Goal: Information Seeking & Learning: Compare options

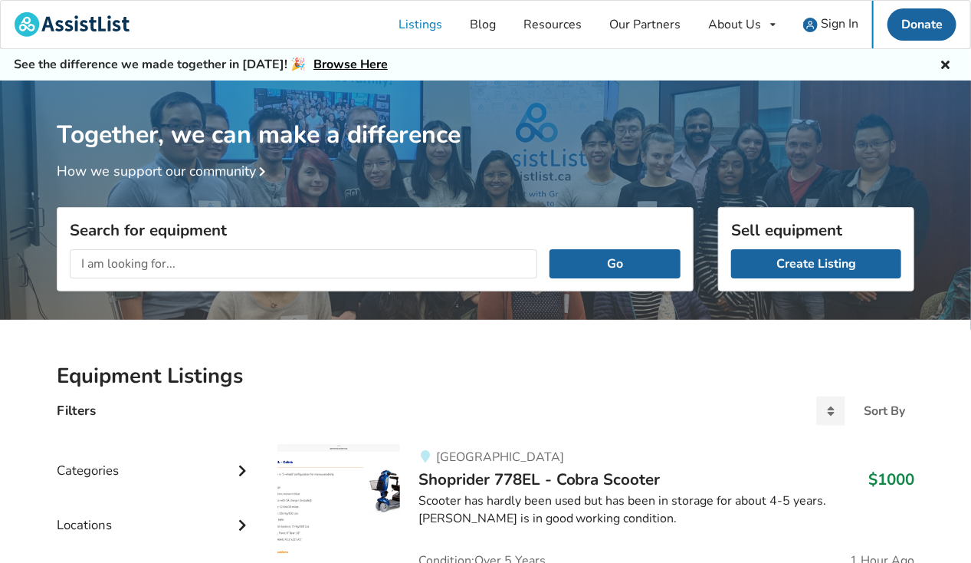
click at [130, 261] on input "text" at bounding box center [304, 263] width 468 height 29
type input "rOLLATOR"
click at [610, 262] on button "Go" at bounding box center [615, 263] width 131 height 29
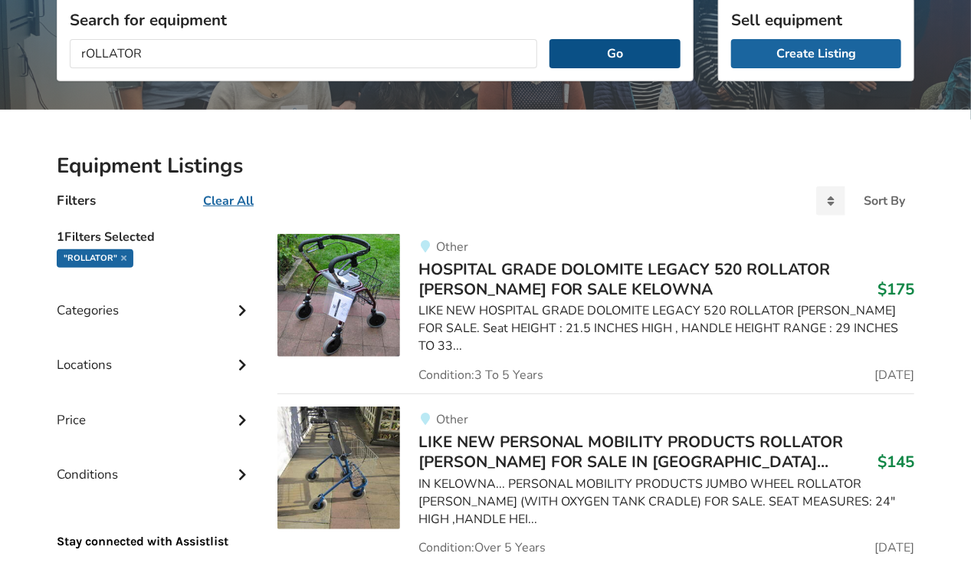
scroll to position [230, 0]
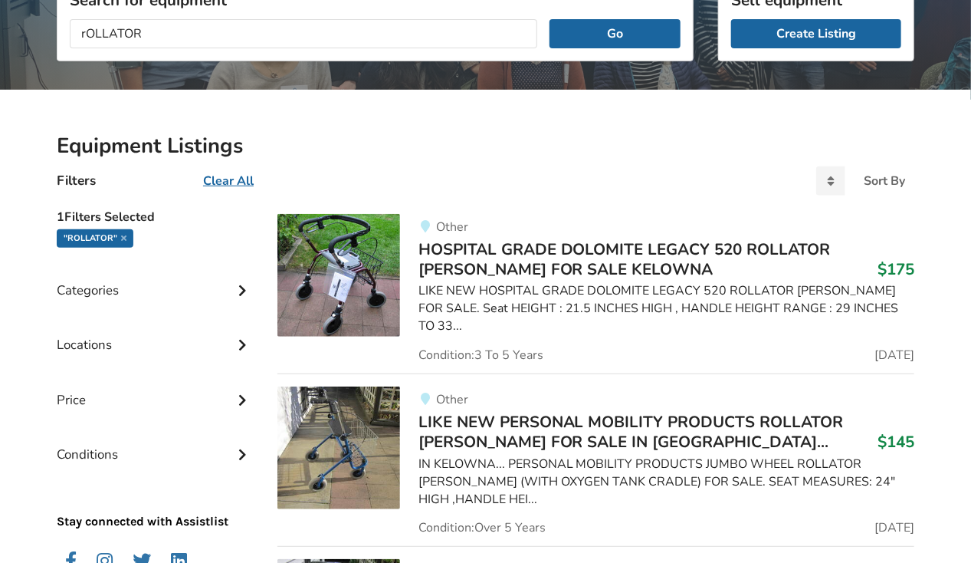
click at [244, 340] on icon at bounding box center [242, 342] width 15 height 13
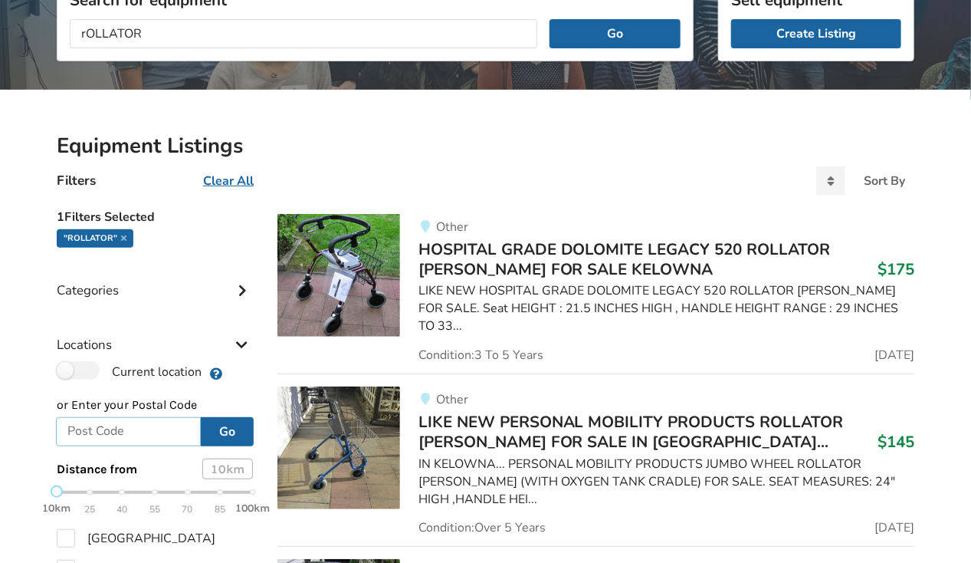
click at [87, 432] on input "text" at bounding box center [128, 431] width 145 height 29
type input "v6g 3a3"
click at [235, 441] on button "Go" at bounding box center [227, 431] width 53 height 29
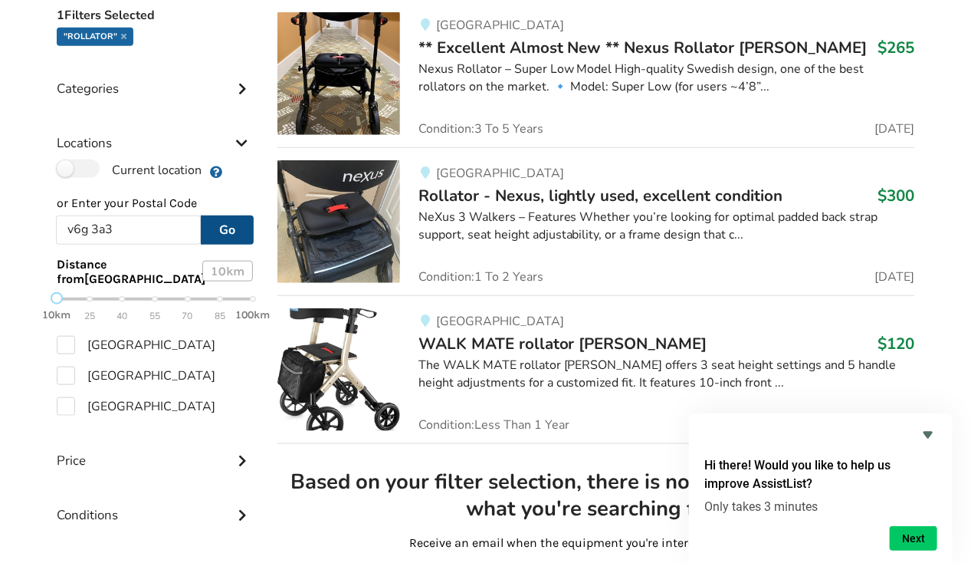
scroll to position [460, 0]
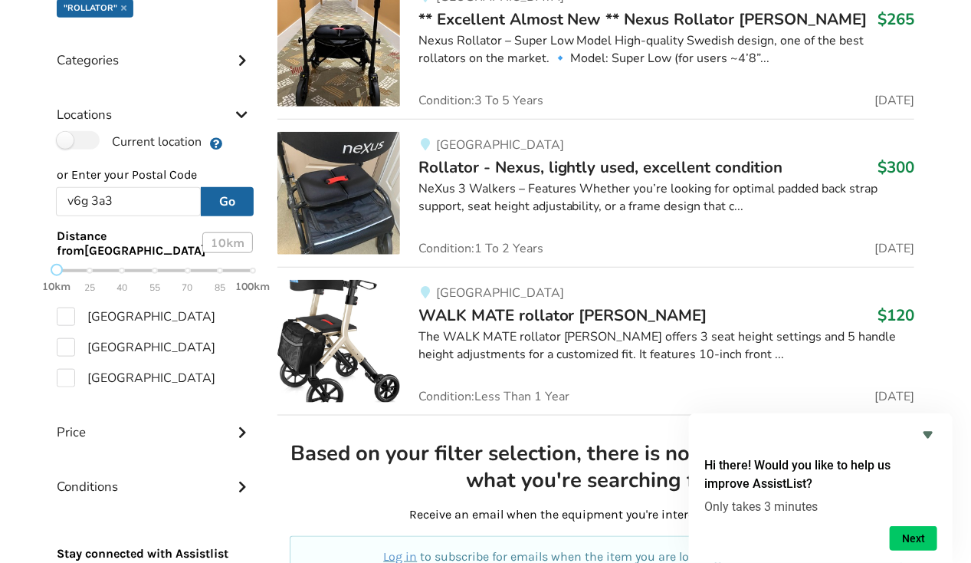
click at [661, 353] on div "The WALK MATE rollator [PERSON_NAME] offers 3 seat height settings and 5 handle…" at bounding box center [666, 345] width 496 height 35
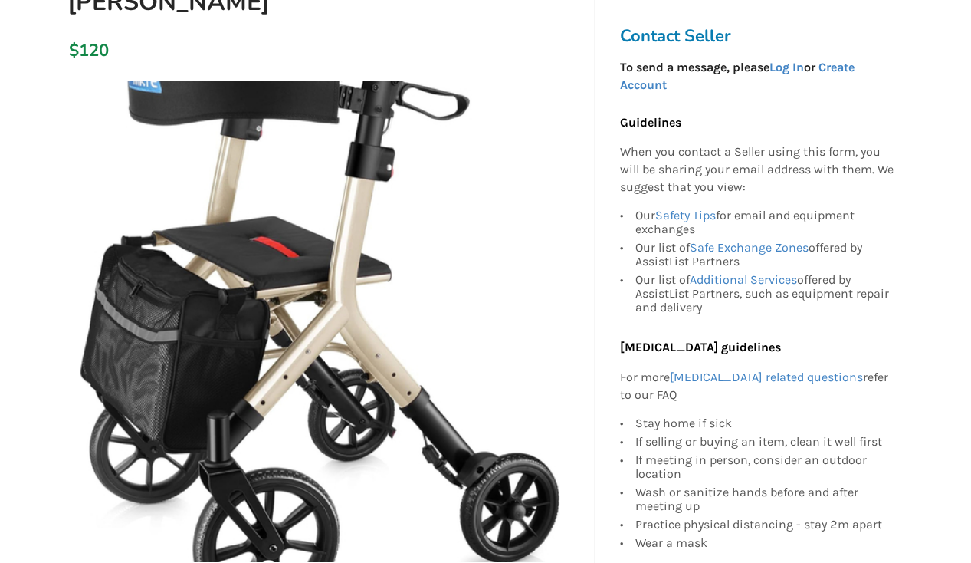
scroll to position [307, 0]
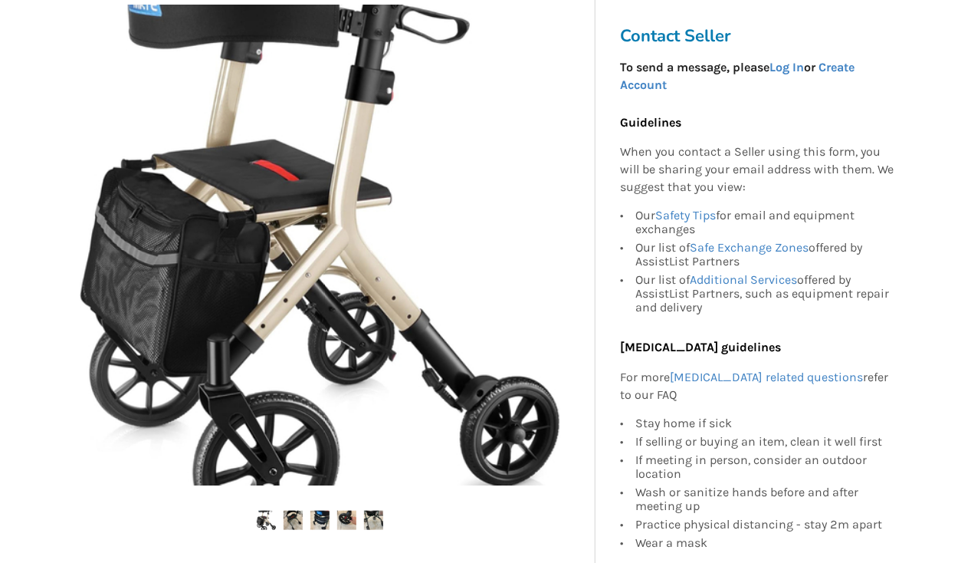
click at [292, 510] on img at bounding box center [293, 519] width 19 height 19
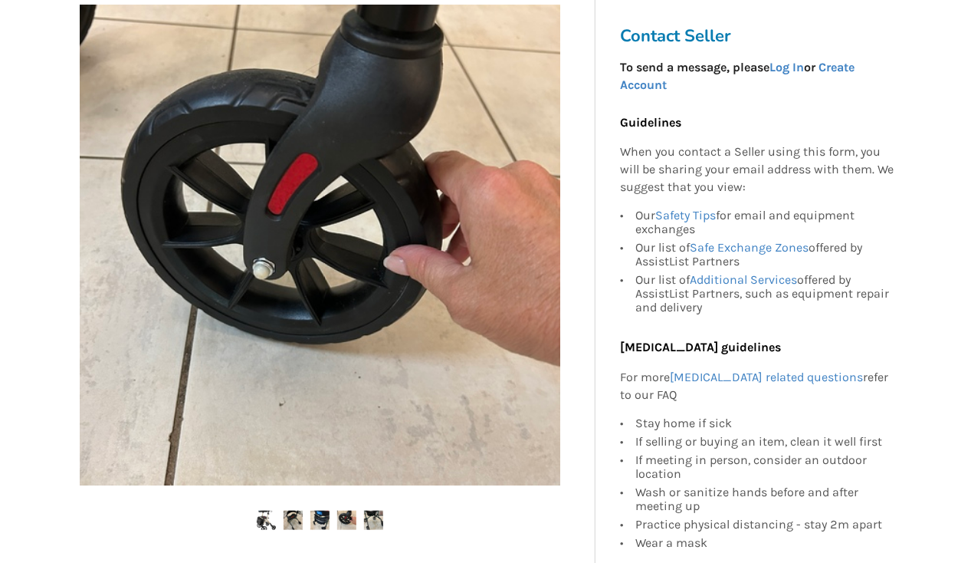
click at [320, 510] on img at bounding box center [319, 519] width 19 height 19
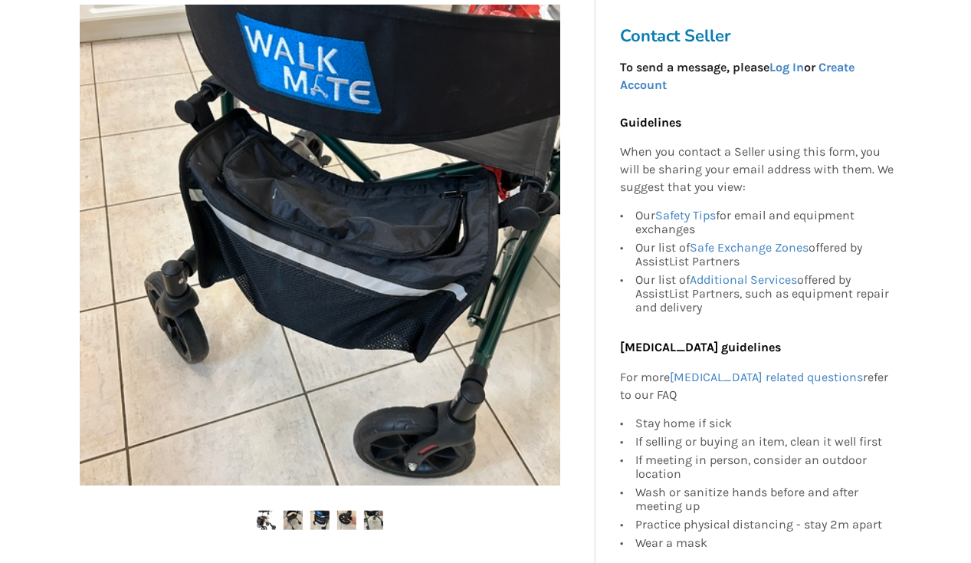
click at [352, 510] on img at bounding box center [346, 519] width 19 height 19
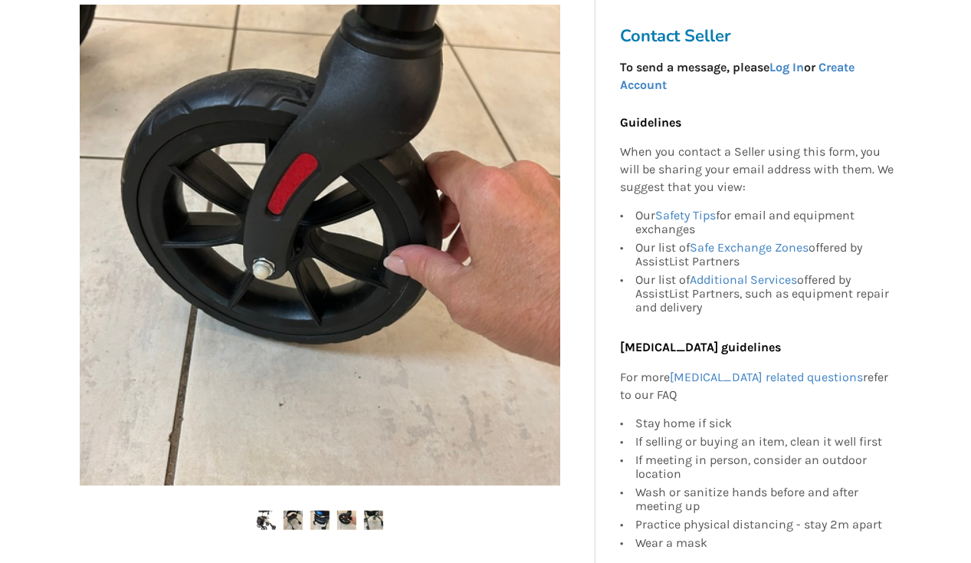
click at [374, 510] on img at bounding box center [373, 519] width 19 height 19
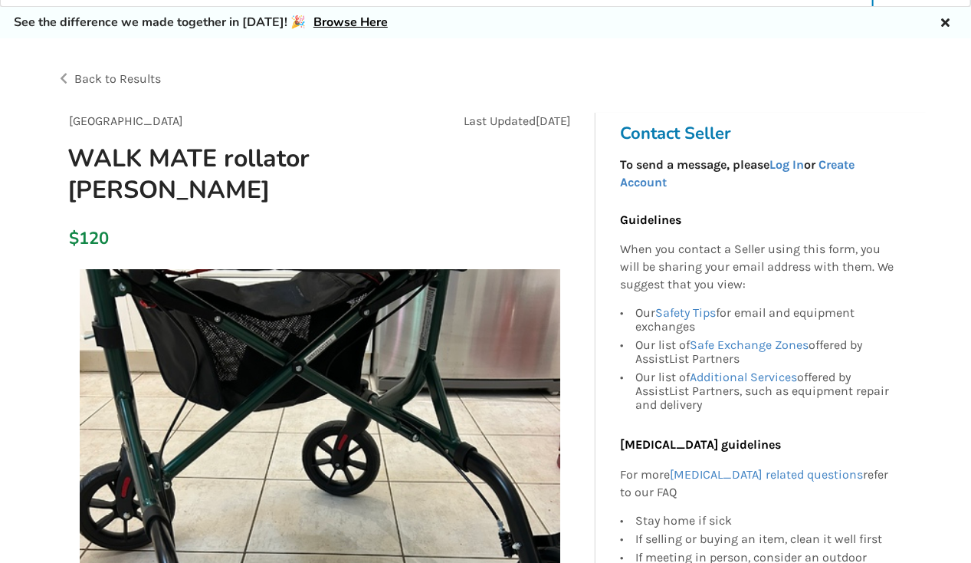
scroll to position [0, 0]
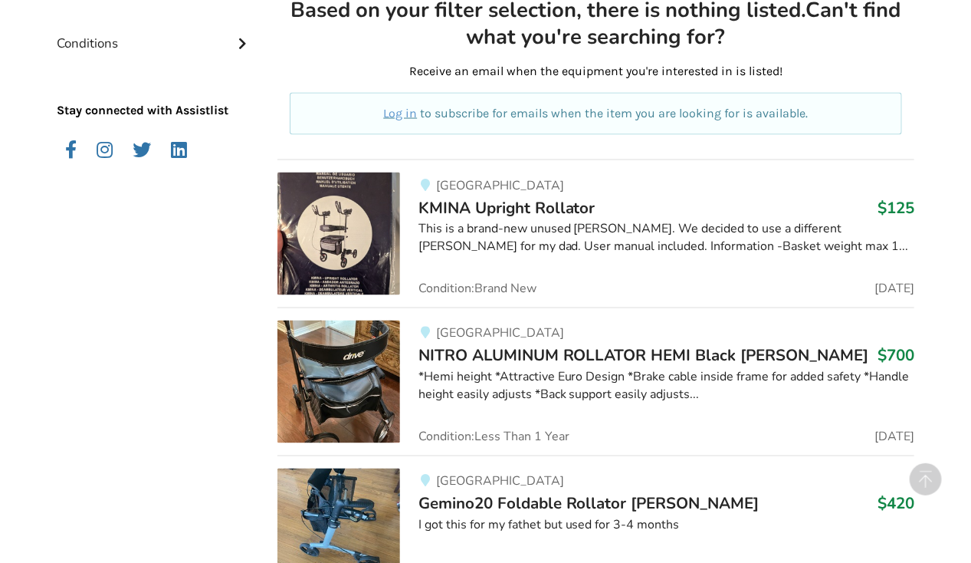
scroll to position [920, 0]
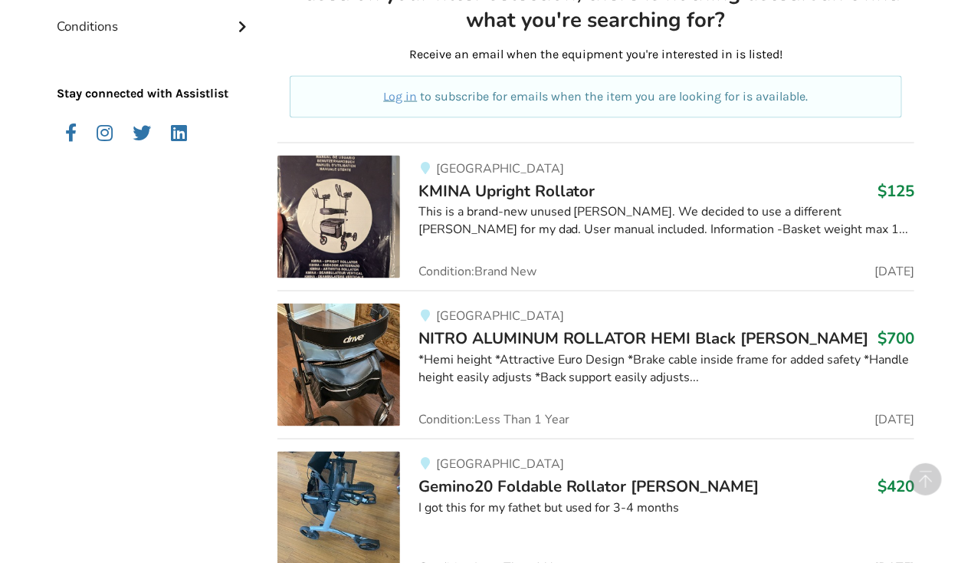
click at [363, 214] on img at bounding box center [338, 217] width 123 height 123
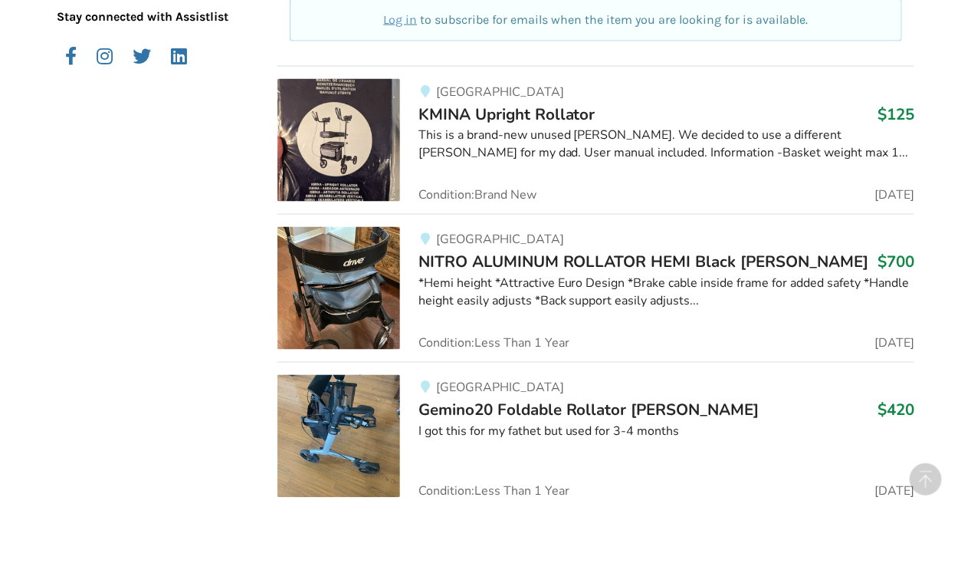
scroll to position [1041, 0]
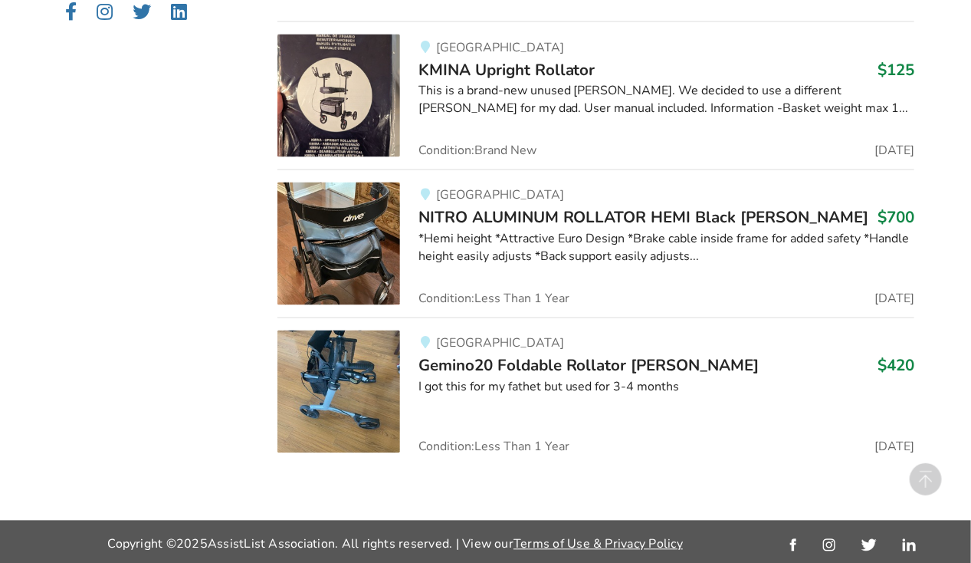
click at [492, 359] on span "Gemino20 Foldable Rollator [PERSON_NAME]" at bounding box center [588, 365] width 341 height 21
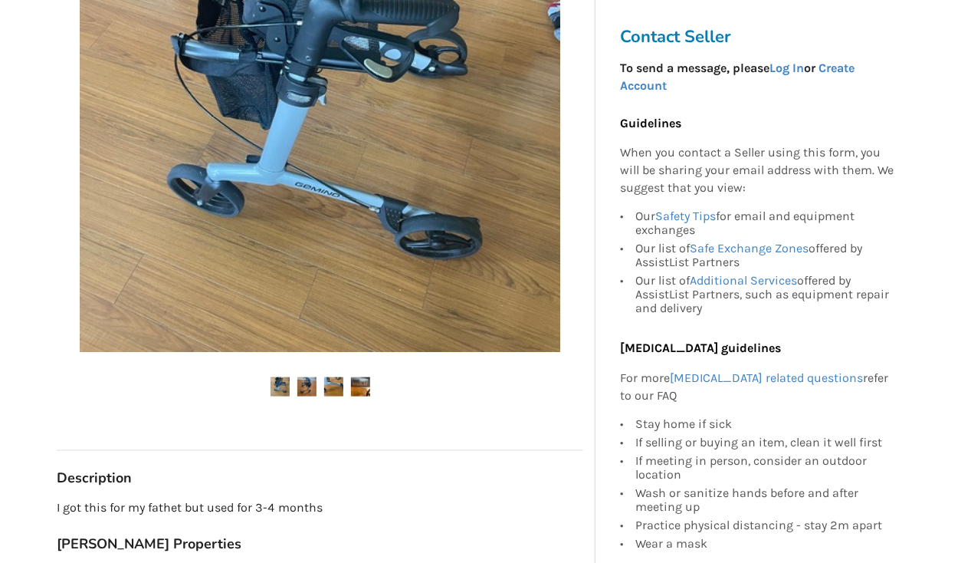
scroll to position [460, 0]
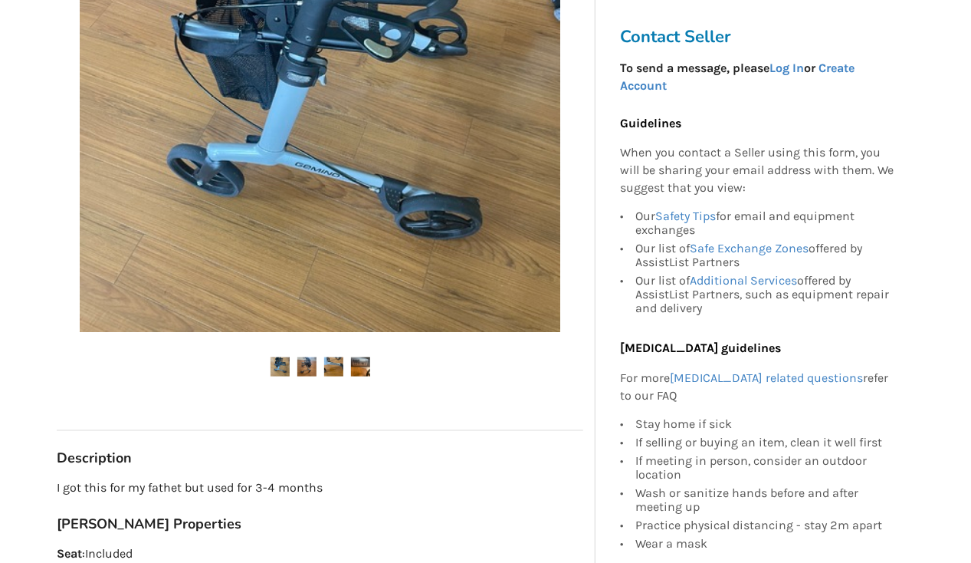
click at [310, 369] on img at bounding box center [306, 366] width 19 height 19
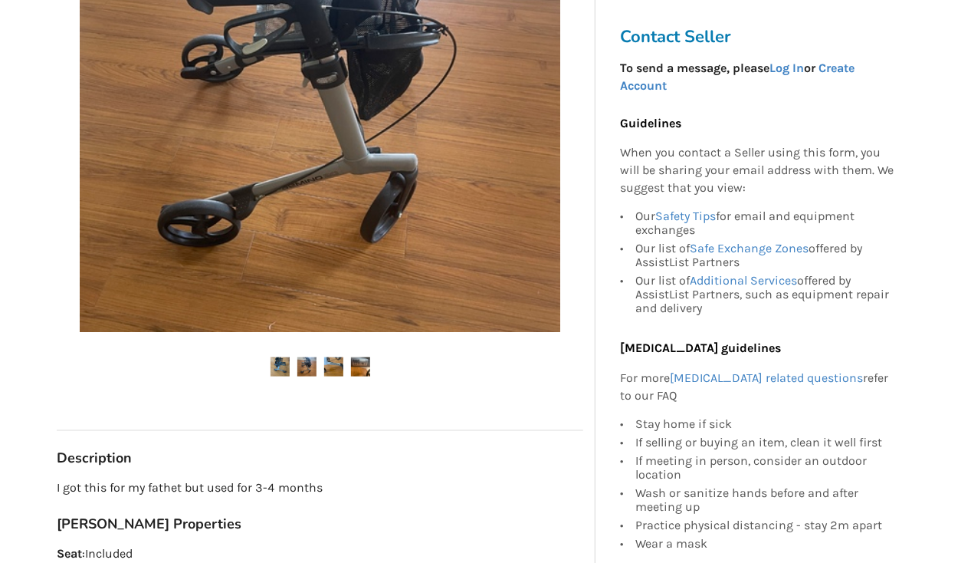
click at [341, 364] on img at bounding box center [333, 366] width 19 height 19
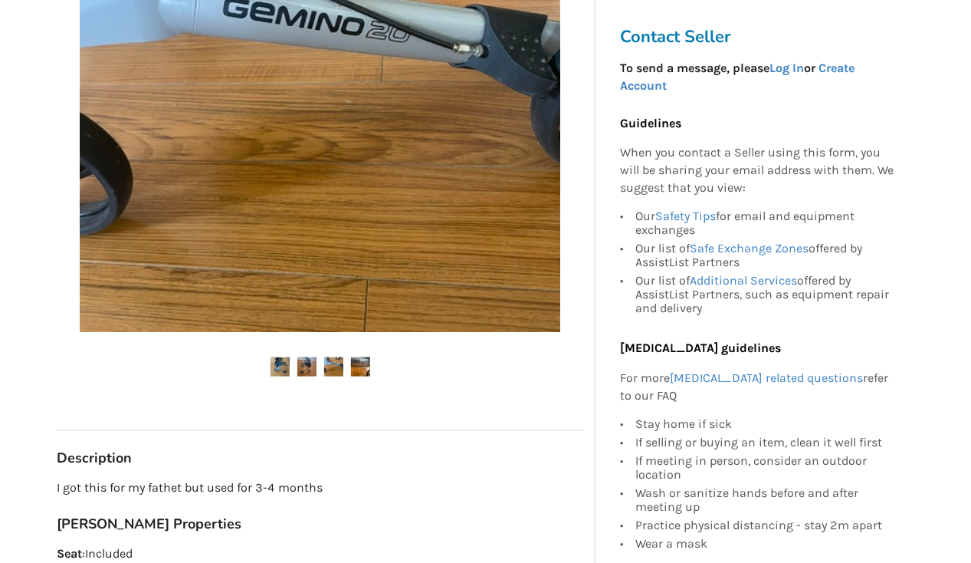
click at [368, 362] on img at bounding box center [360, 366] width 19 height 19
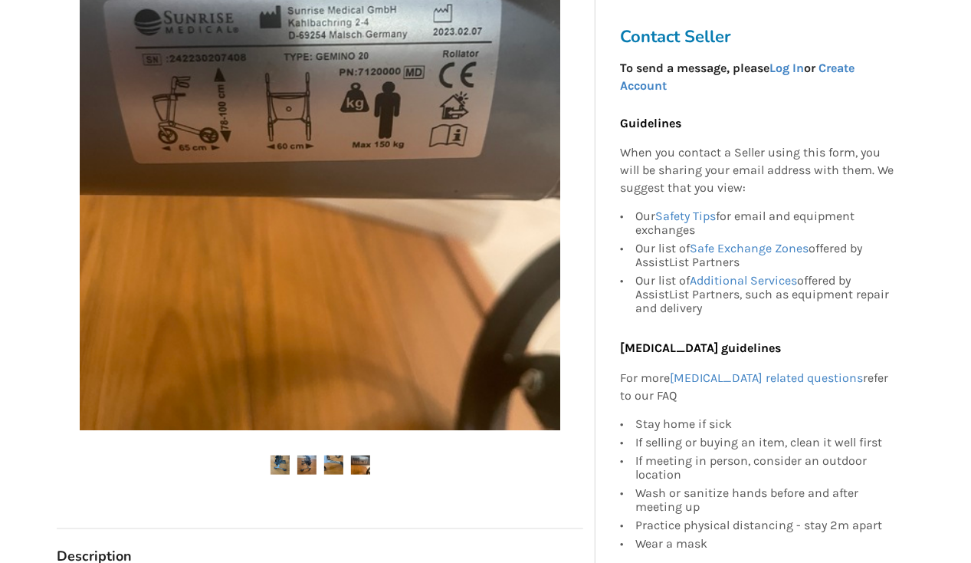
scroll to position [383, 0]
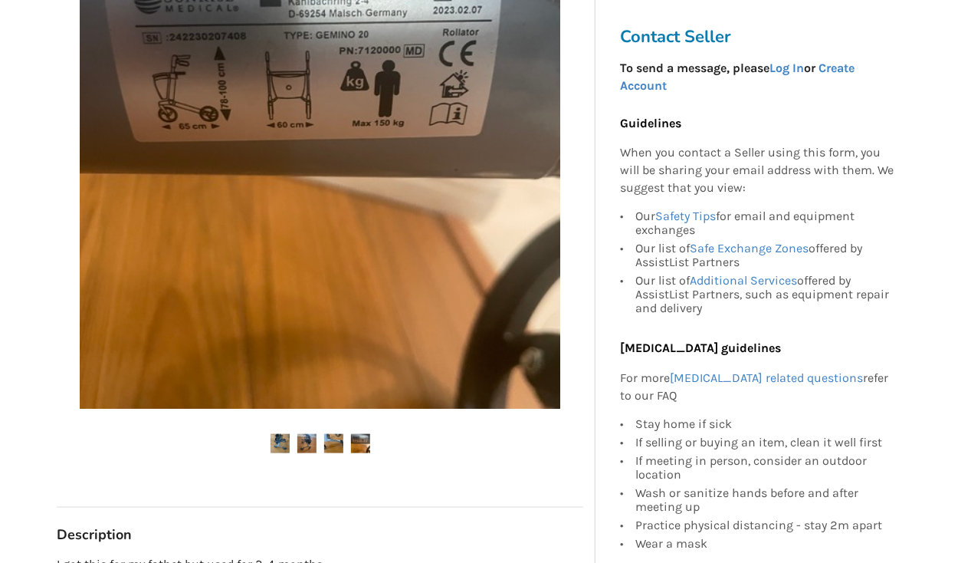
click at [285, 446] on img at bounding box center [280, 443] width 19 height 19
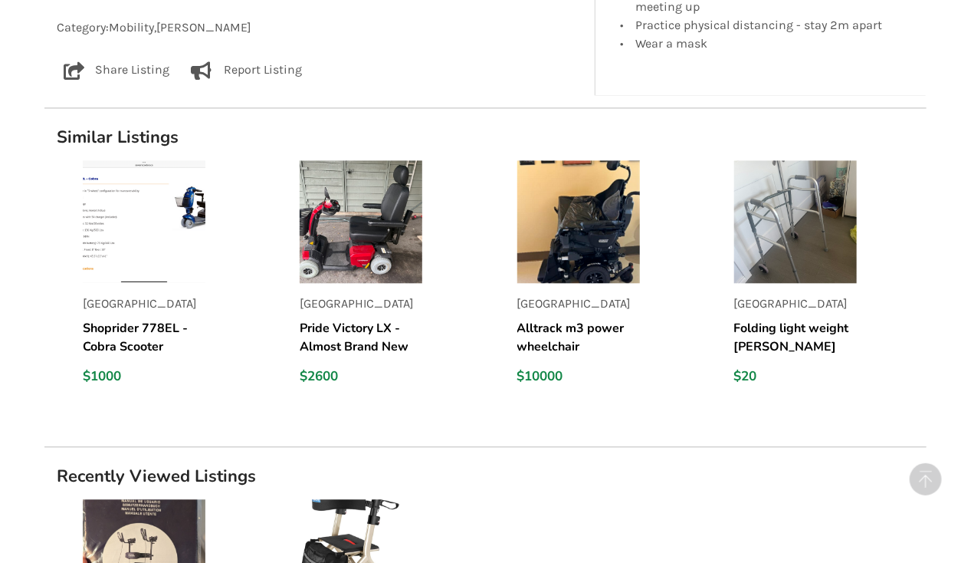
scroll to position [1150, 0]
